Goal: Transaction & Acquisition: Purchase product/service

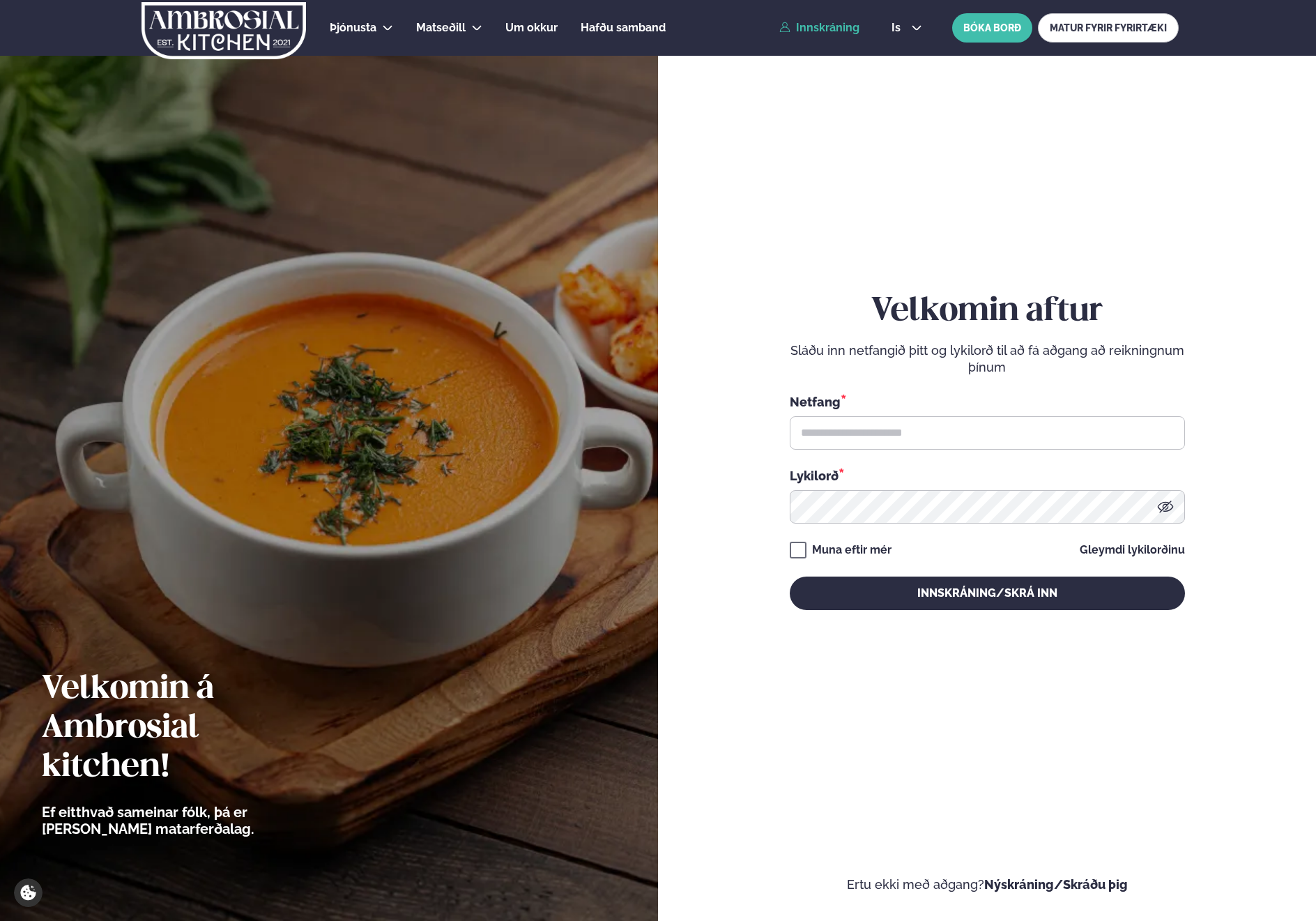
type input "**********"
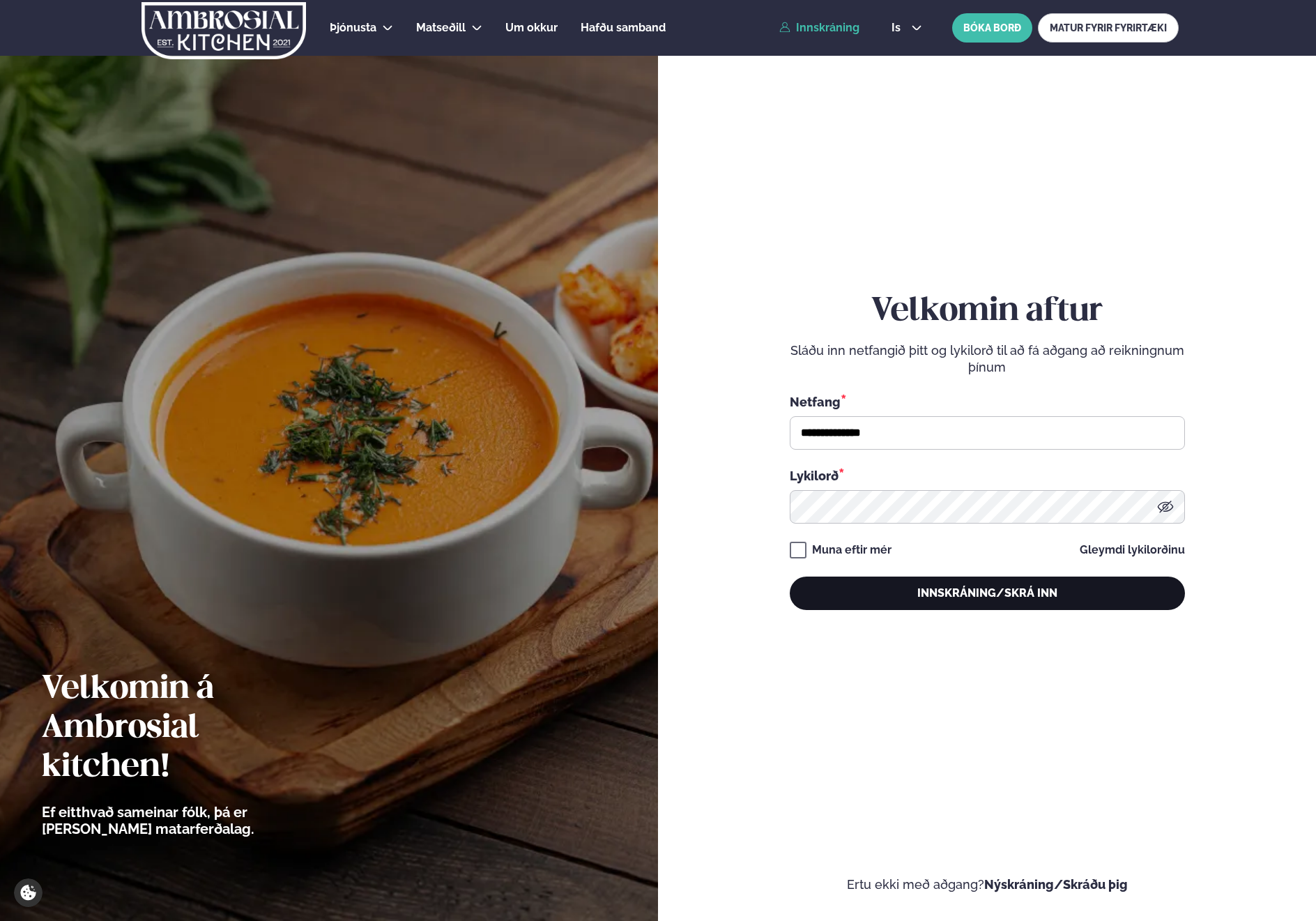
click at [1016, 595] on button "Innskráning/Skrá inn" at bounding box center [988, 593] width 396 height 33
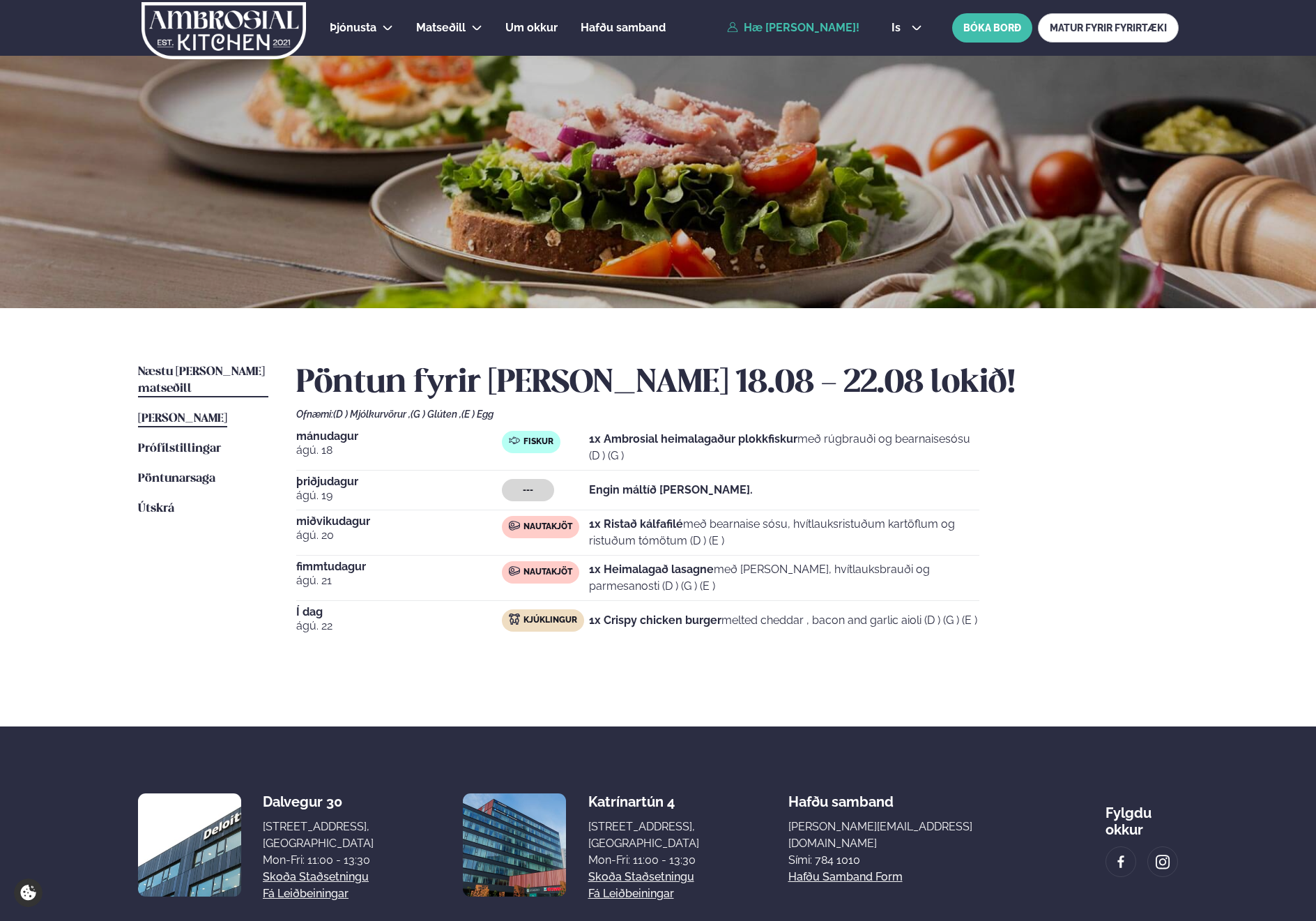
click at [199, 373] on span "Næstu [PERSON_NAME] matseðill" at bounding box center [201, 380] width 127 height 29
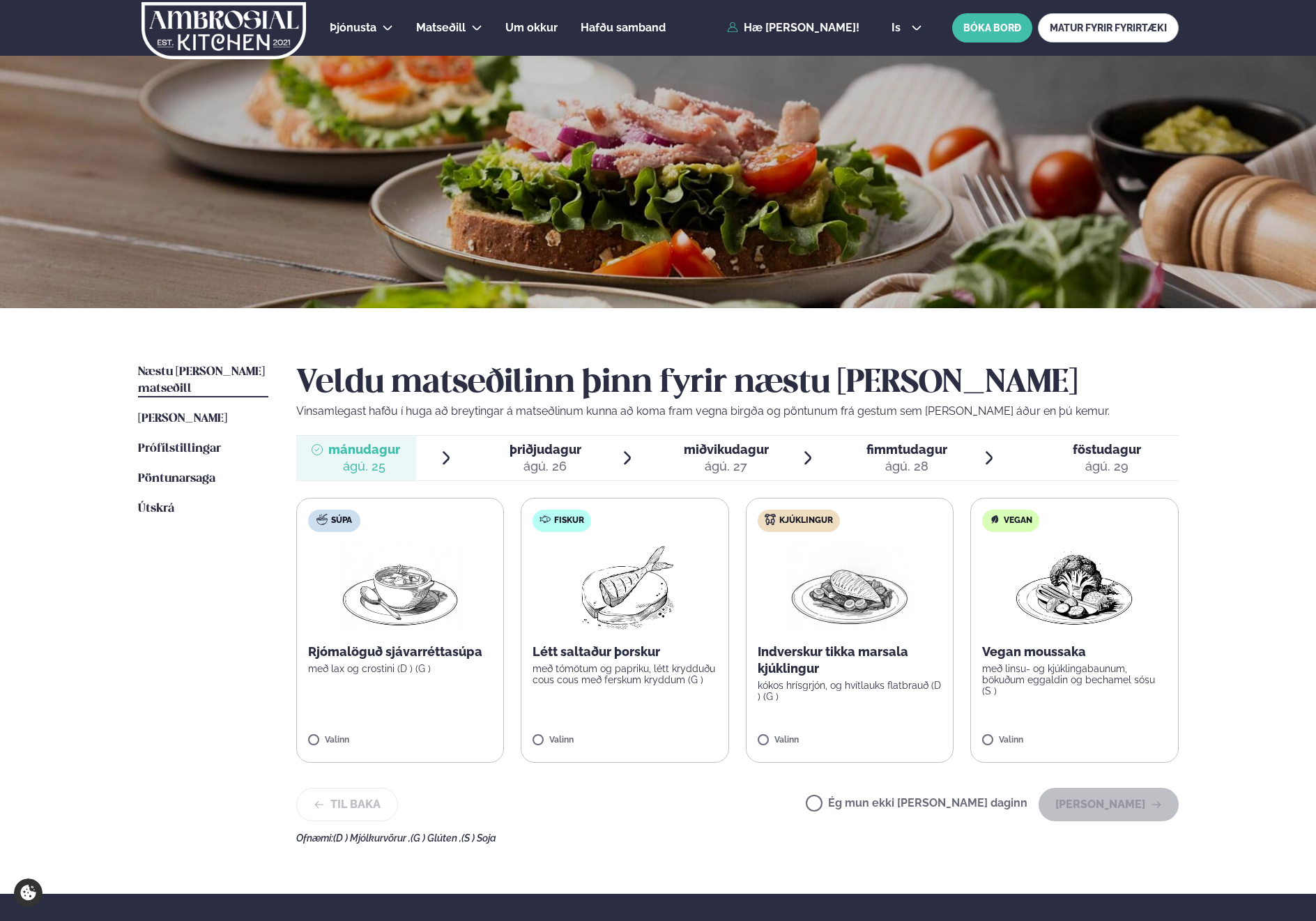
click at [565, 453] on span "þriðjudagur" at bounding box center [545, 449] width 72 height 15
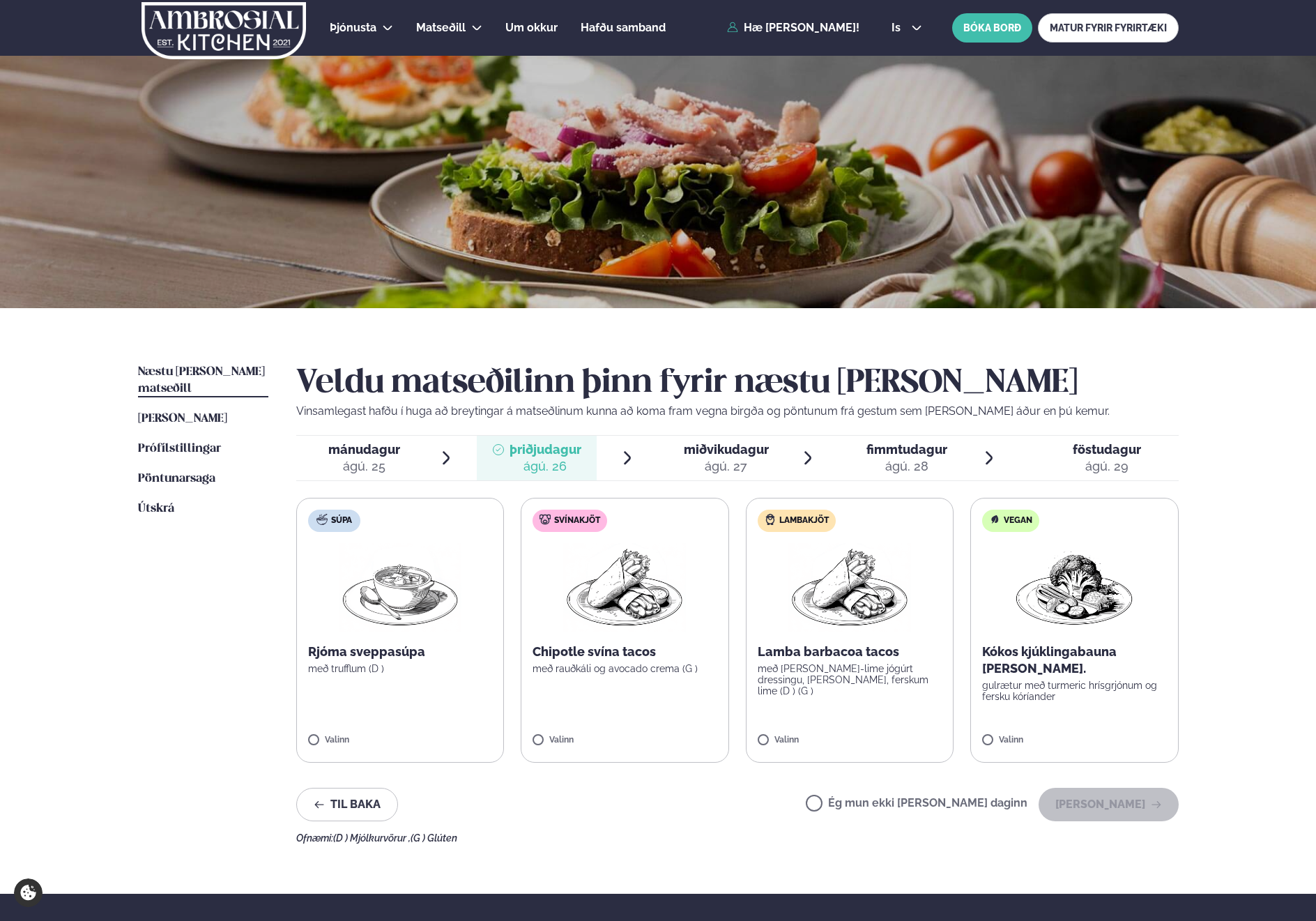
click at [722, 455] on span "miðvikudagur" at bounding box center [726, 449] width 85 height 15
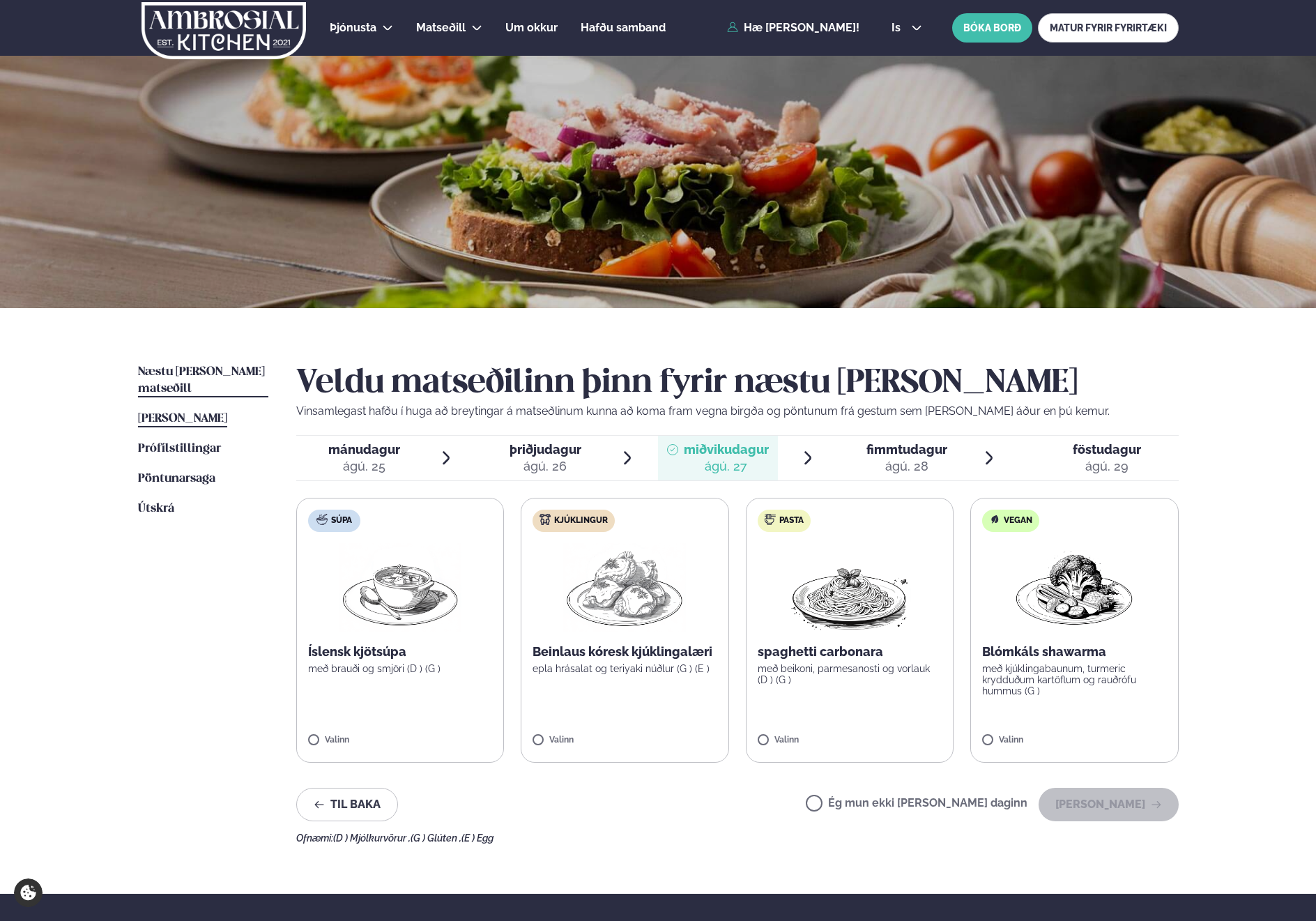
click at [200, 410] on link "[PERSON_NAME] matseðill [PERSON_NAME]" at bounding box center [182, 418] width 89 height 17
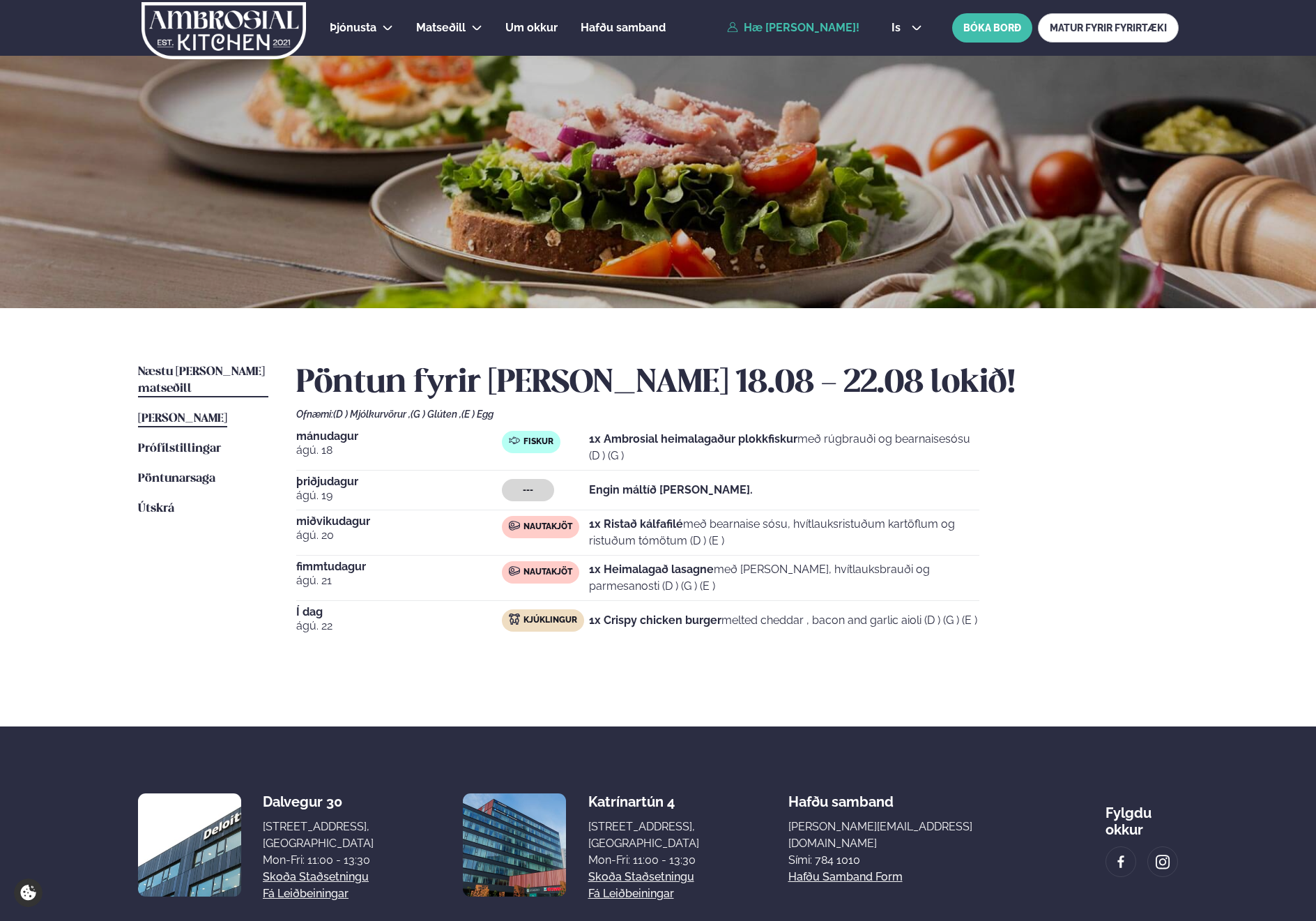
click at [176, 371] on span "Næstu [PERSON_NAME] matseðill" at bounding box center [201, 380] width 127 height 29
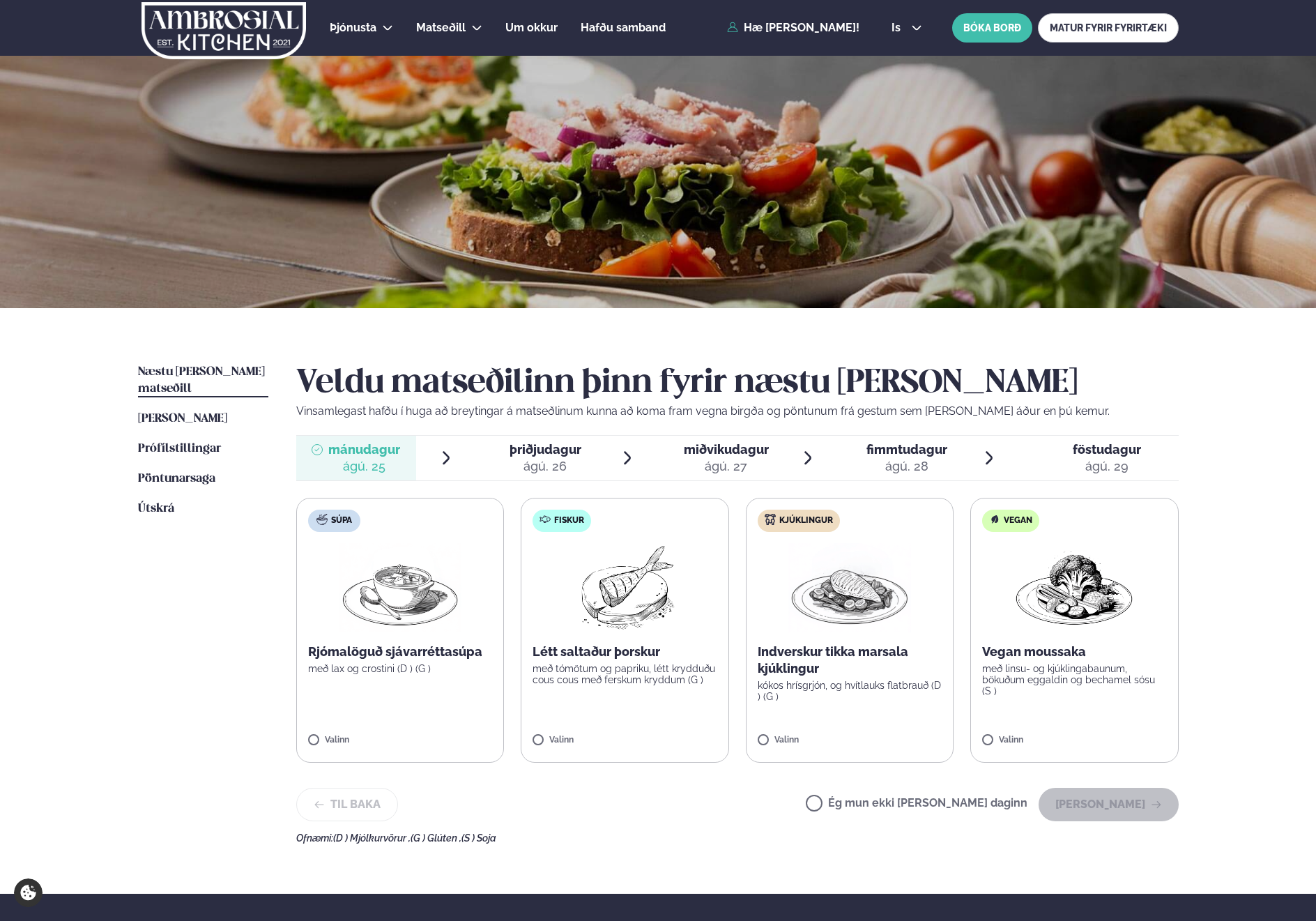
click at [1109, 462] on div "ágú. 29" at bounding box center [1107, 466] width 69 height 17
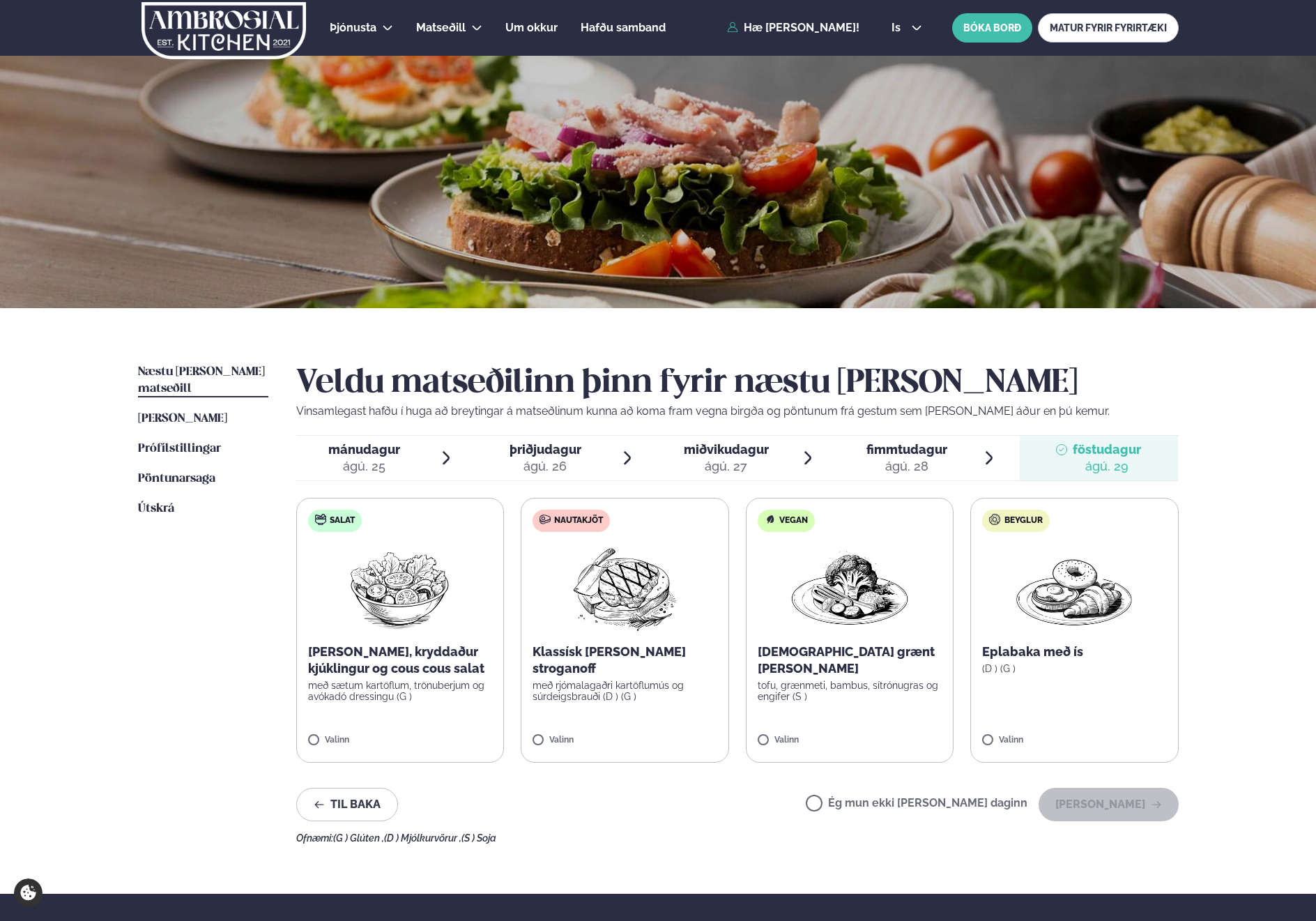
click at [922, 451] on span "fimmtudagur" at bounding box center [907, 449] width 81 height 15
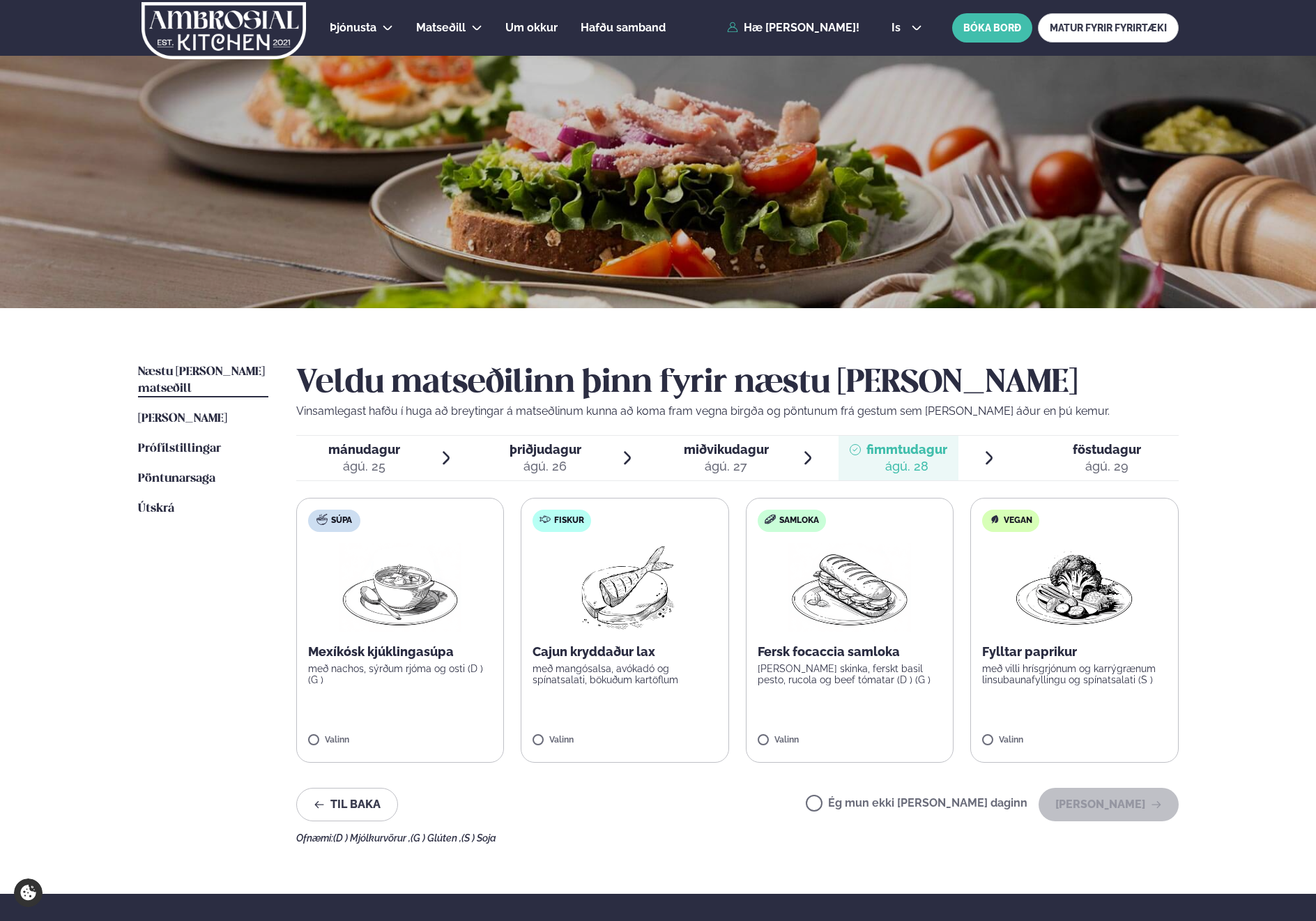
click at [723, 441] on div "miðvikudagur mið." at bounding box center [726, 449] width 85 height 17
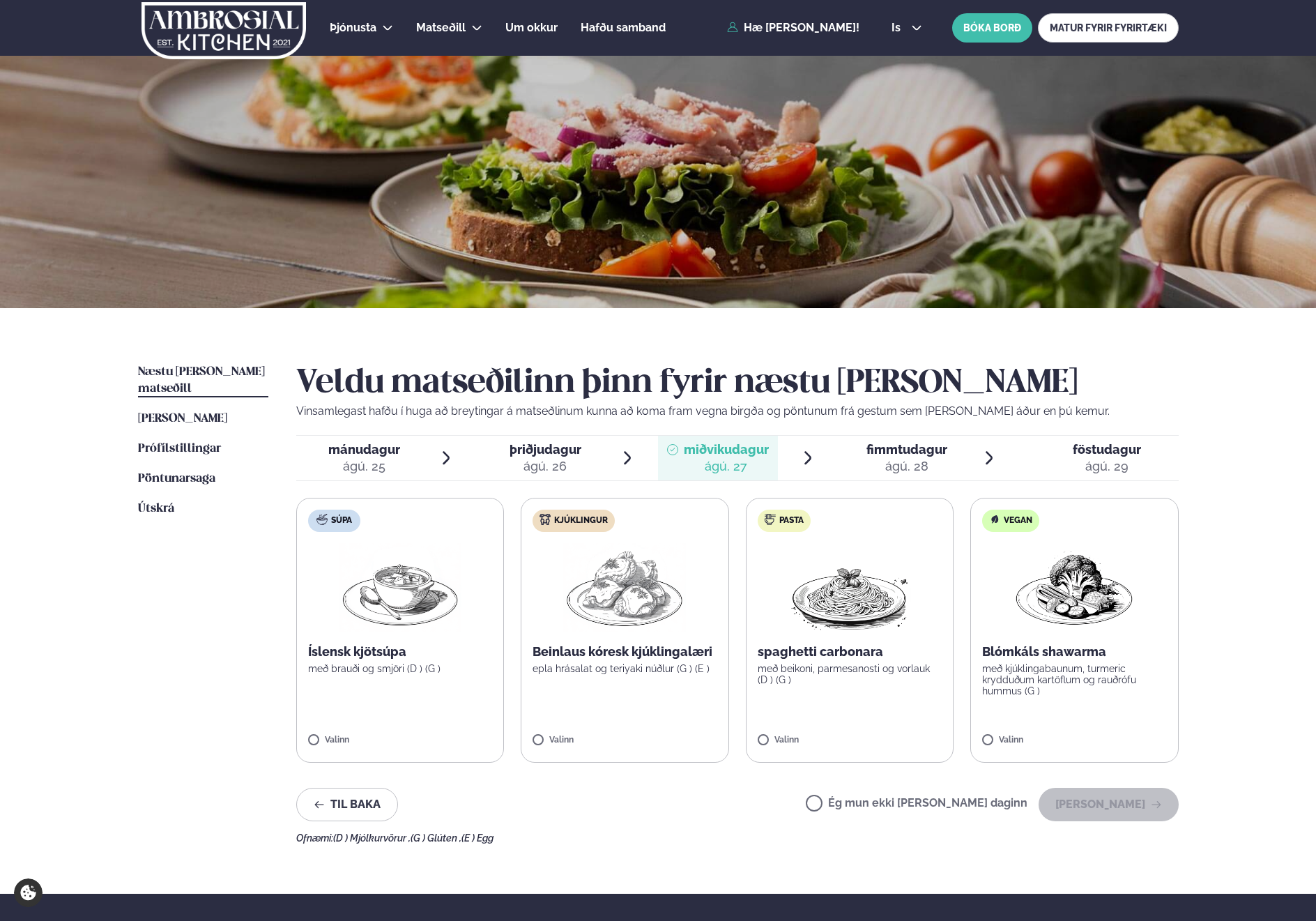
click at [343, 435] on span "mánudagur mán. [DATE]" at bounding box center [356, 458] width 120 height 44
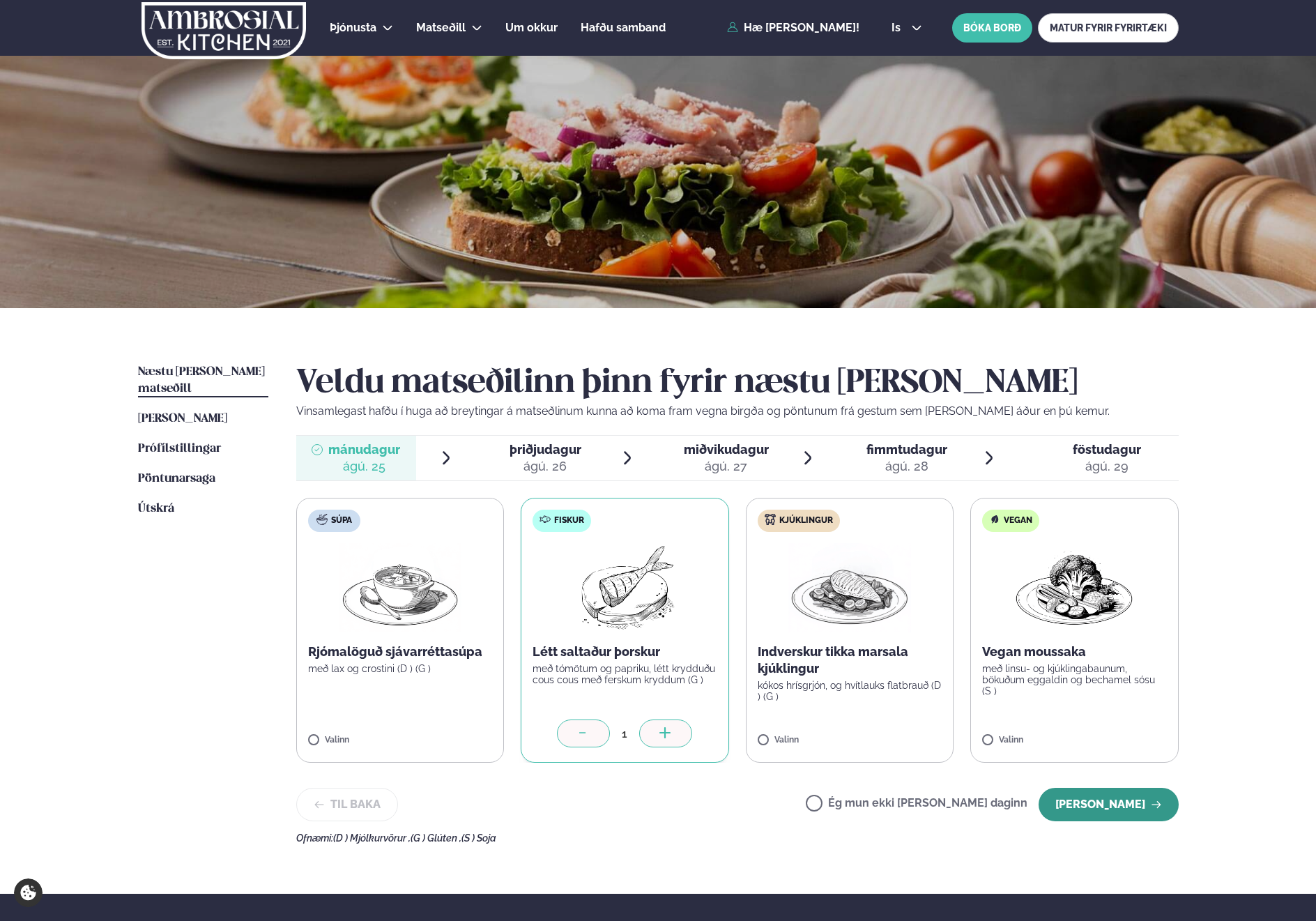
click at [1096, 810] on button "[PERSON_NAME]" at bounding box center [1109, 804] width 140 height 33
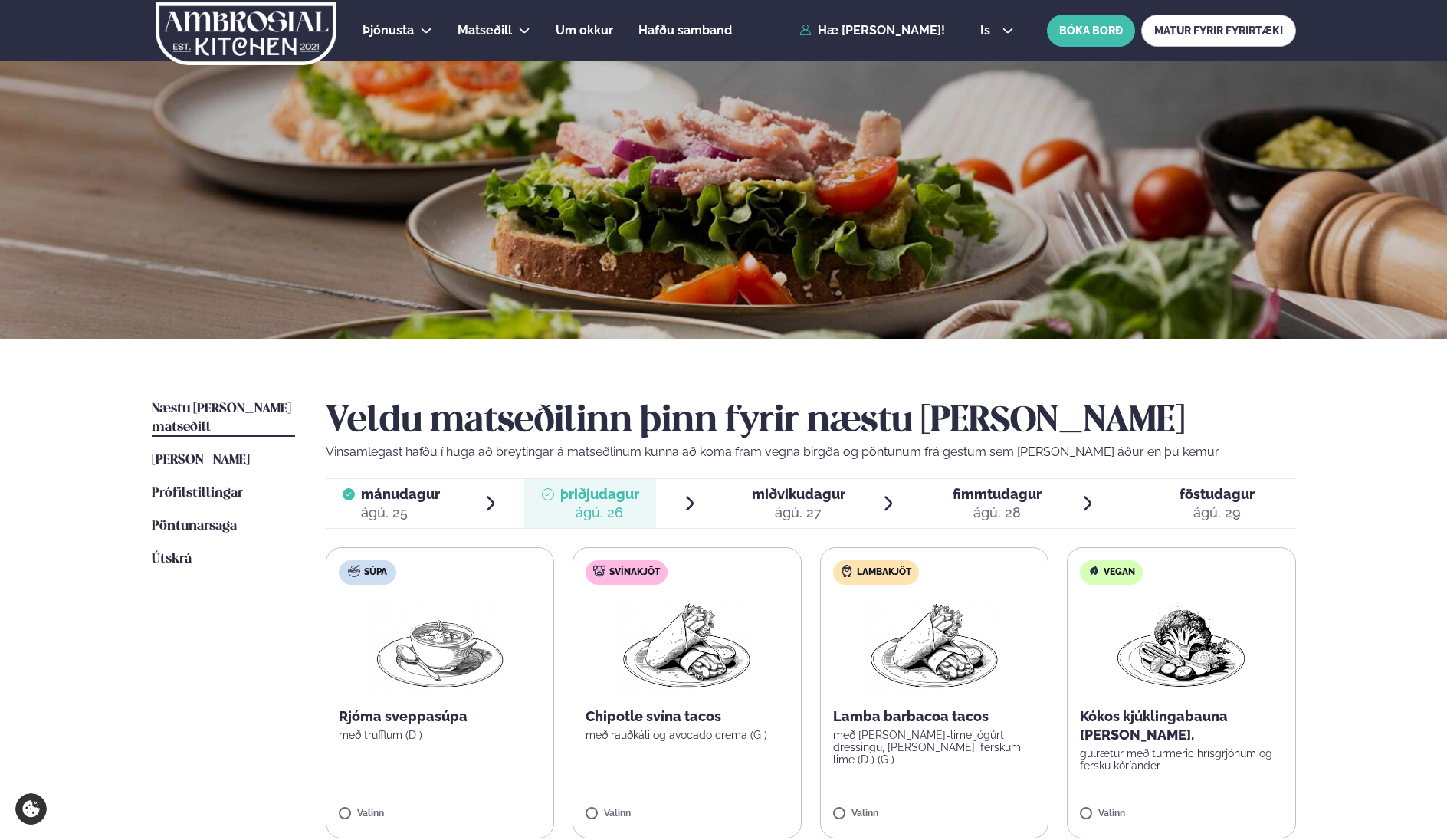
scroll to position [3, 0]
